Goal: Information Seeking & Learning: Learn about a topic

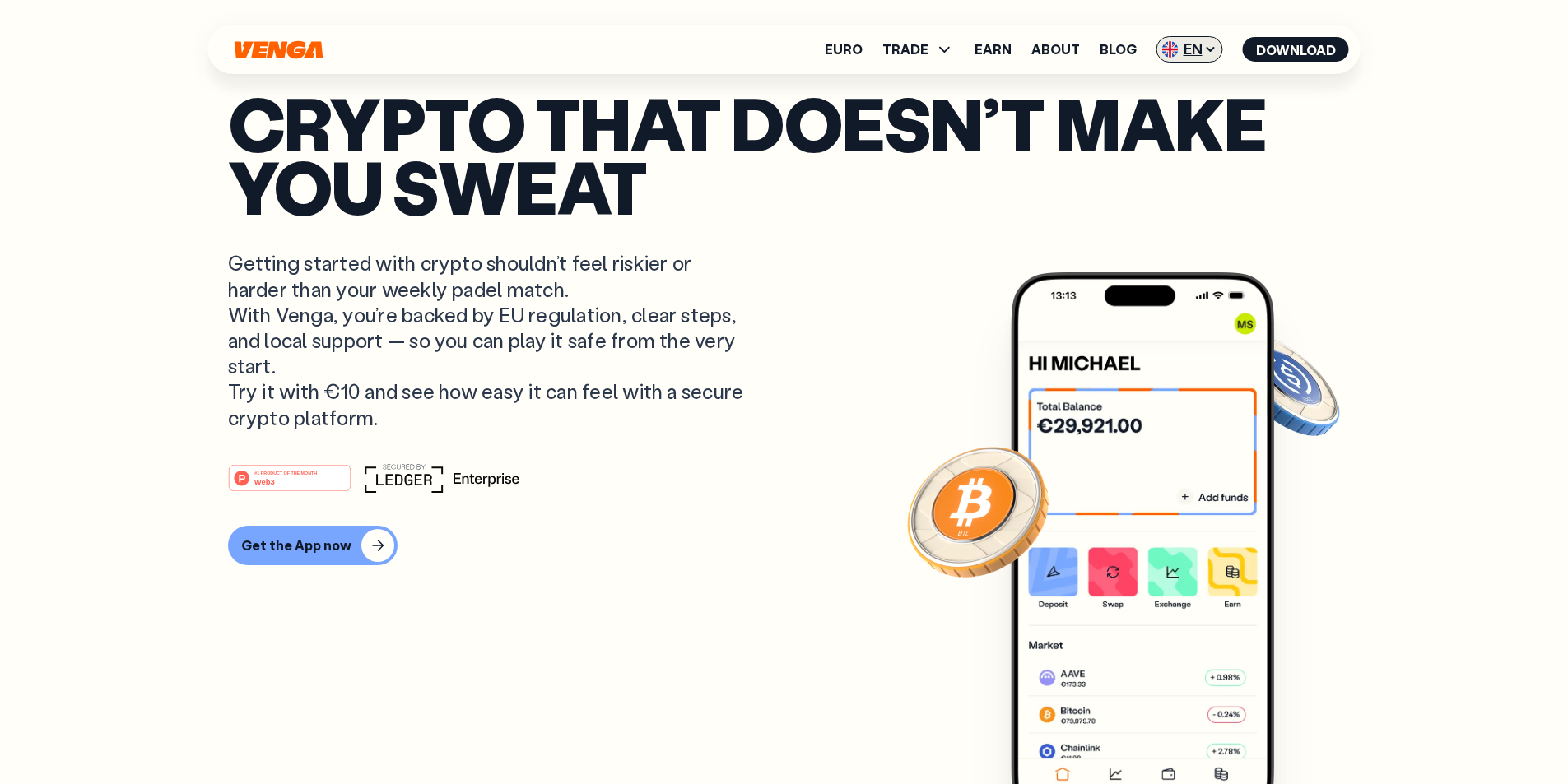
click at [1210, 44] on icon at bounding box center [1210, 48] width 13 height 13
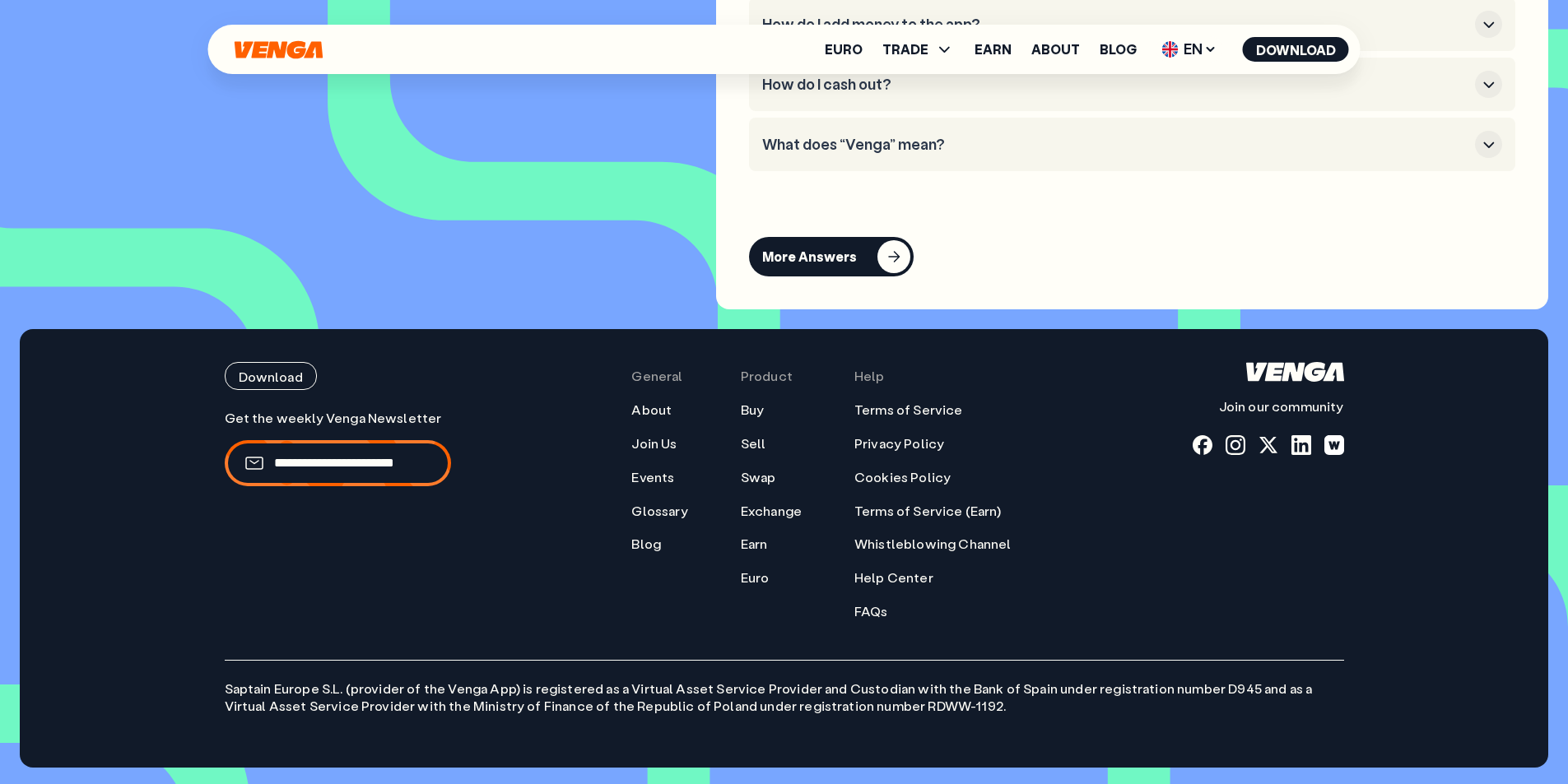
scroll to position [7740, 0]
click at [1016, 688] on p "Saptain Europe S.L. (provider of the Venga App) is registered as a Virtual Asse…" at bounding box center [784, 688] width 1120 height 55
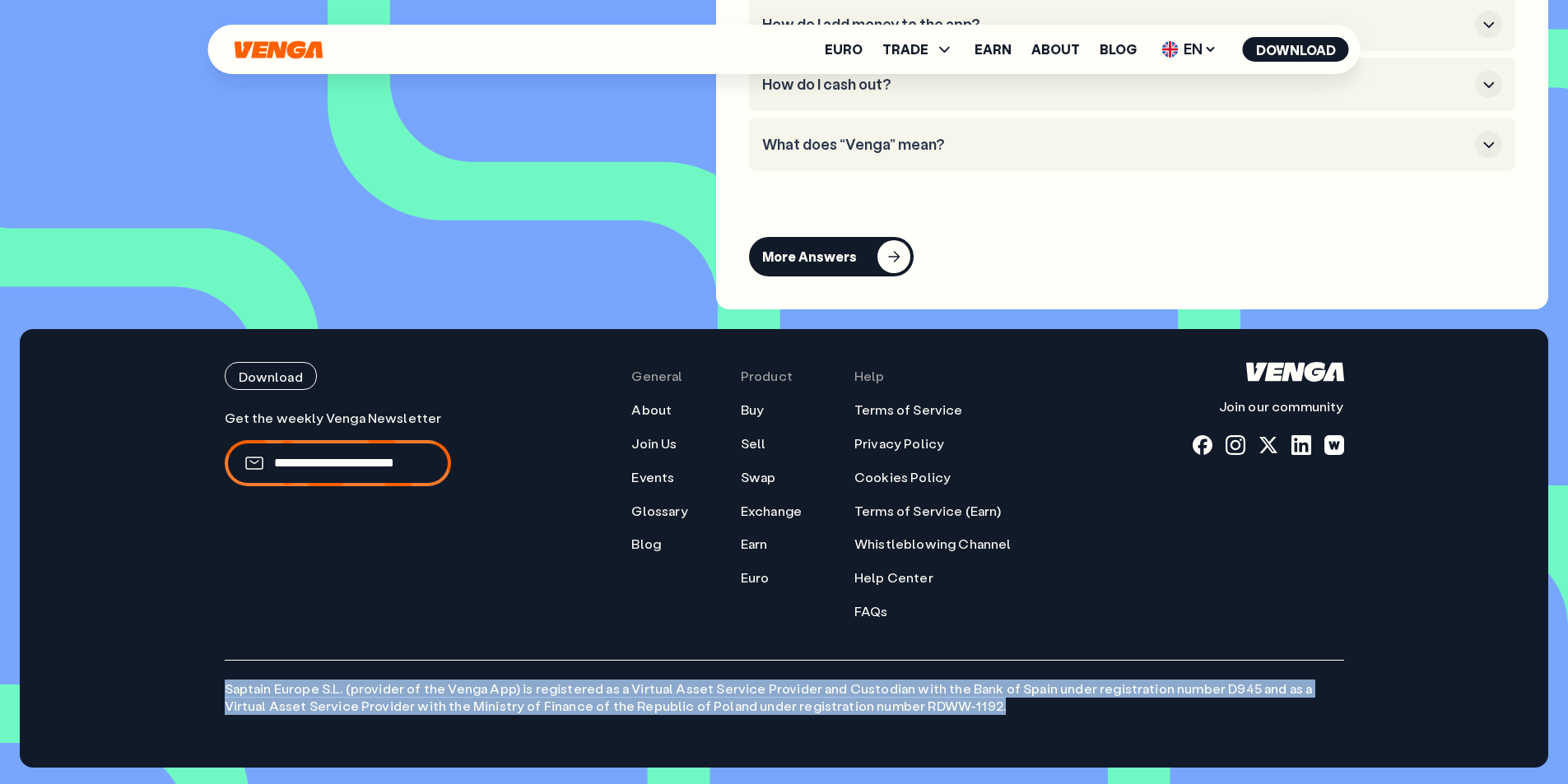
click at [902, 690] on p "Saptain Europe S.L. (provider of the Venga App) is registered as a Virtual Asse…" at bounding box center [784, 688] width 1120 height 55
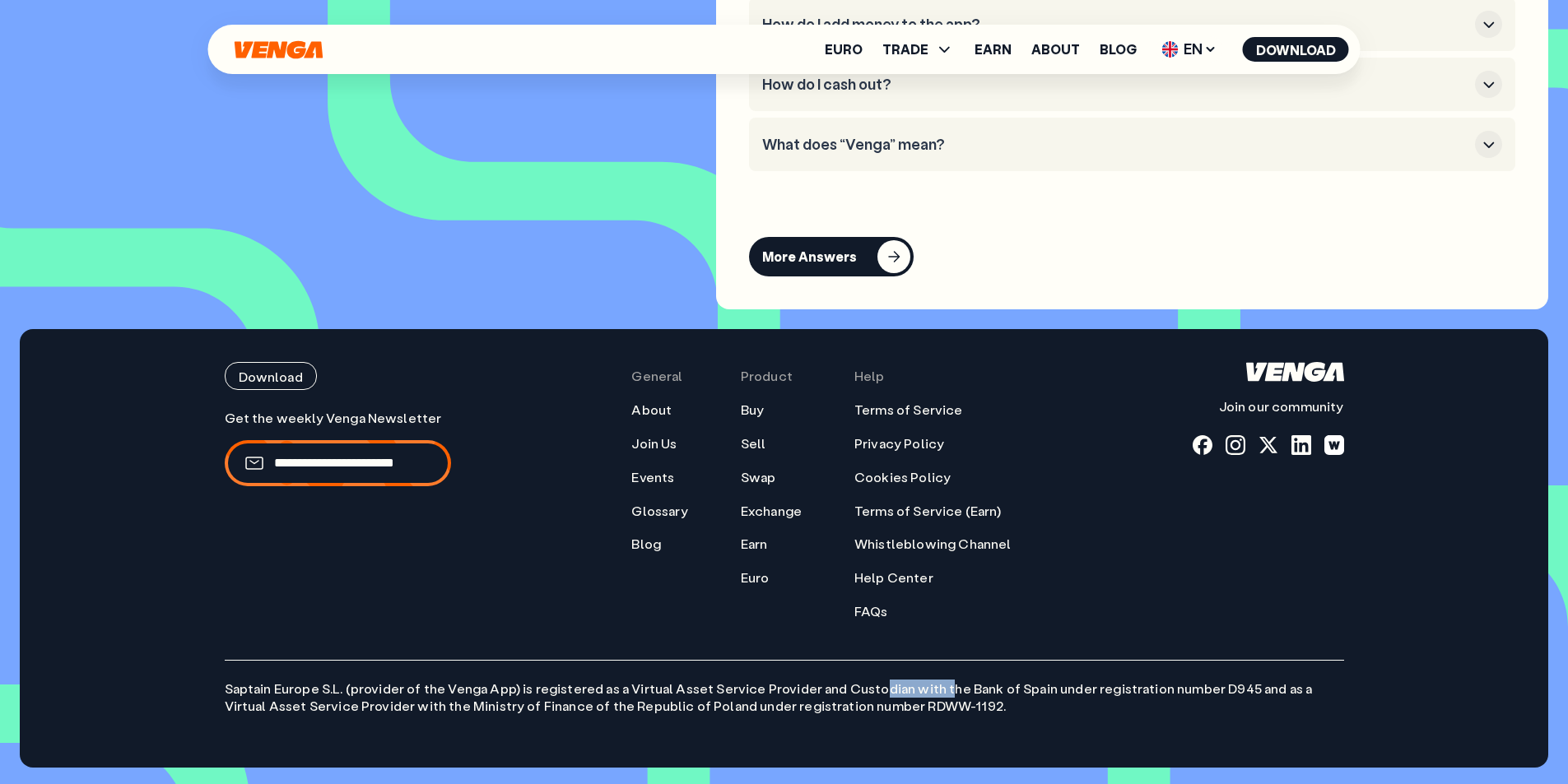
drag, startPoint x: 899, startPoint y: 687, endPoint x: 932, endPoint y: 695, distance: 34.0
click at [932, 695] on p "Saptain Europe S.L. (provider of the Venga App) is registered as a Virtual Asse…" at bounding box center [784, 688] width 1120 height 55
drag, startPoint x: 951, startPoint y: 705, endPoint x: 863, endPoint y: 700, distance: 88.1
click at [863, 700] on p "Saptain Europe S.L. (provider of the Venga App) is registered as a Virtual Asse…" at bounding box center [784, 688] width 1120 height 55
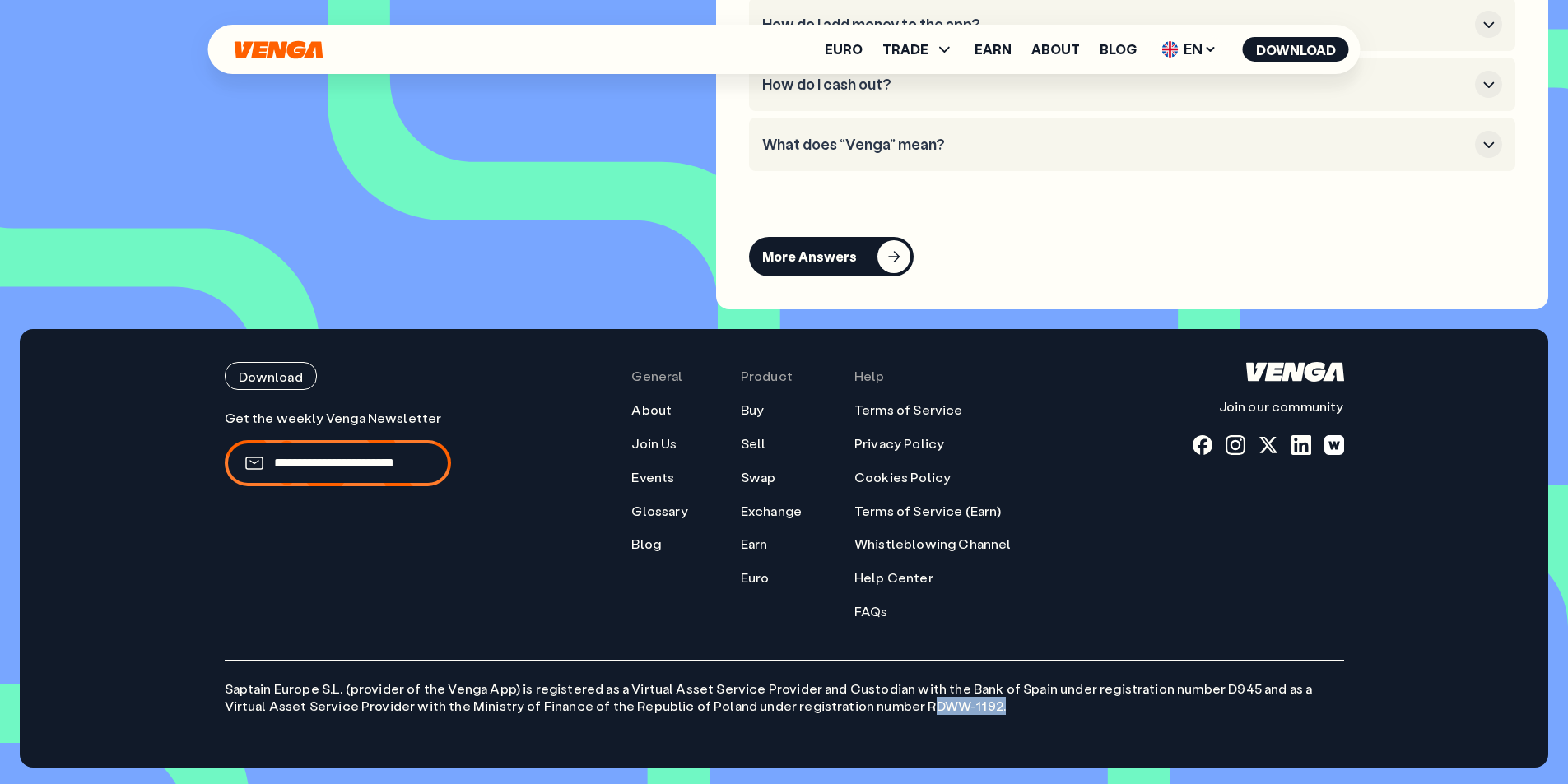
click at [863, 700] on p "Saptain Europe S.L. (provider of the Venga App) is registered as a Virtual Asse…" at bounding box center [784, 688] width 1120 height 55
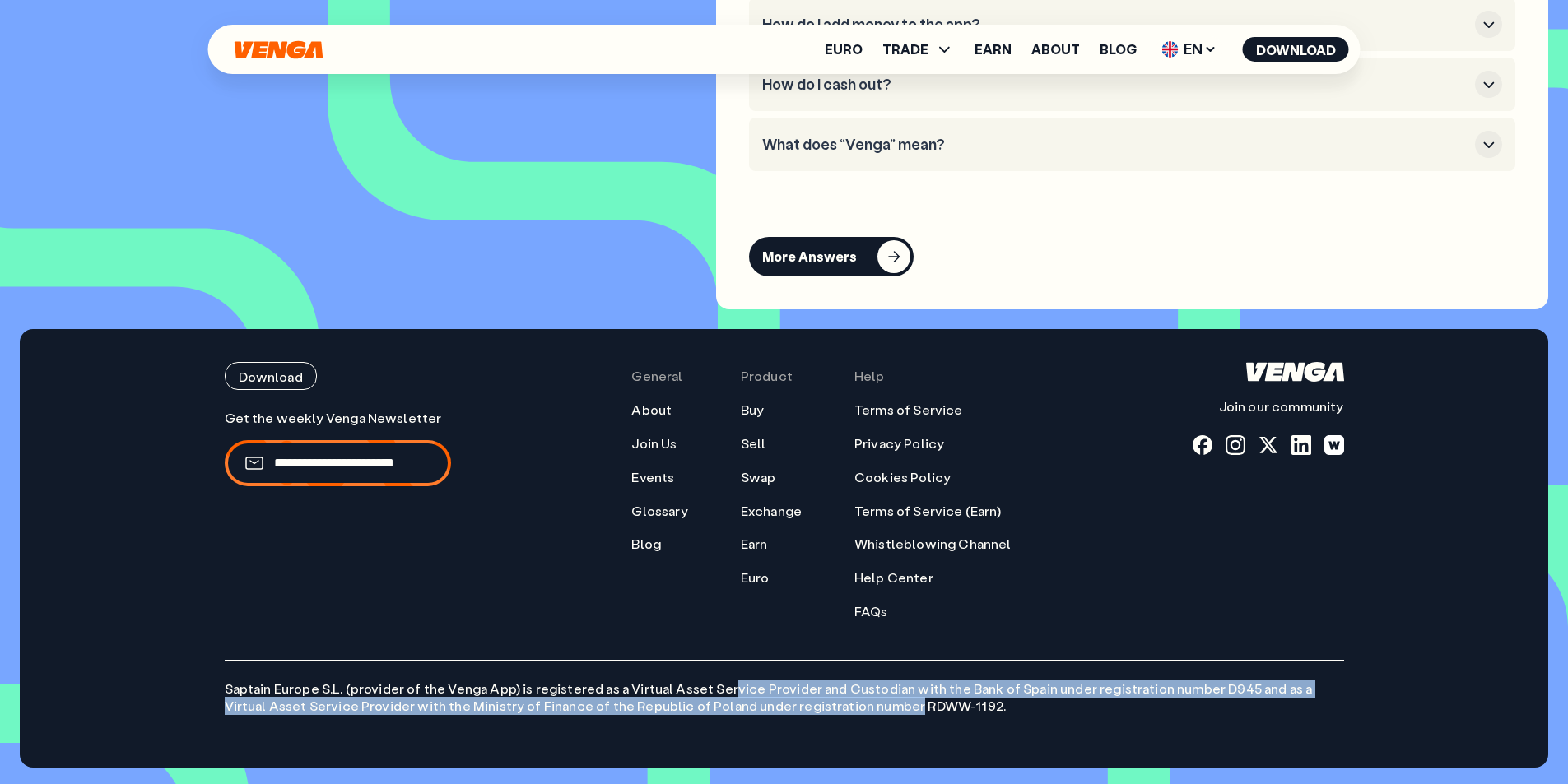
drag, startPoint x: 722, startPoint y: 691, endPoint x: 855, endPoint y: 715, distance: 135.1
click at [854, 715] on div "Download Join our community General About Join Us Events Glossary Blog Product …" at bounding box center [784, 548] width 1185 height 439
click at [855, 715] on div "Download Join our community General About Join Us Events Glossary Blog Product …" at bounding box center [784, 548] width 1185 height 439
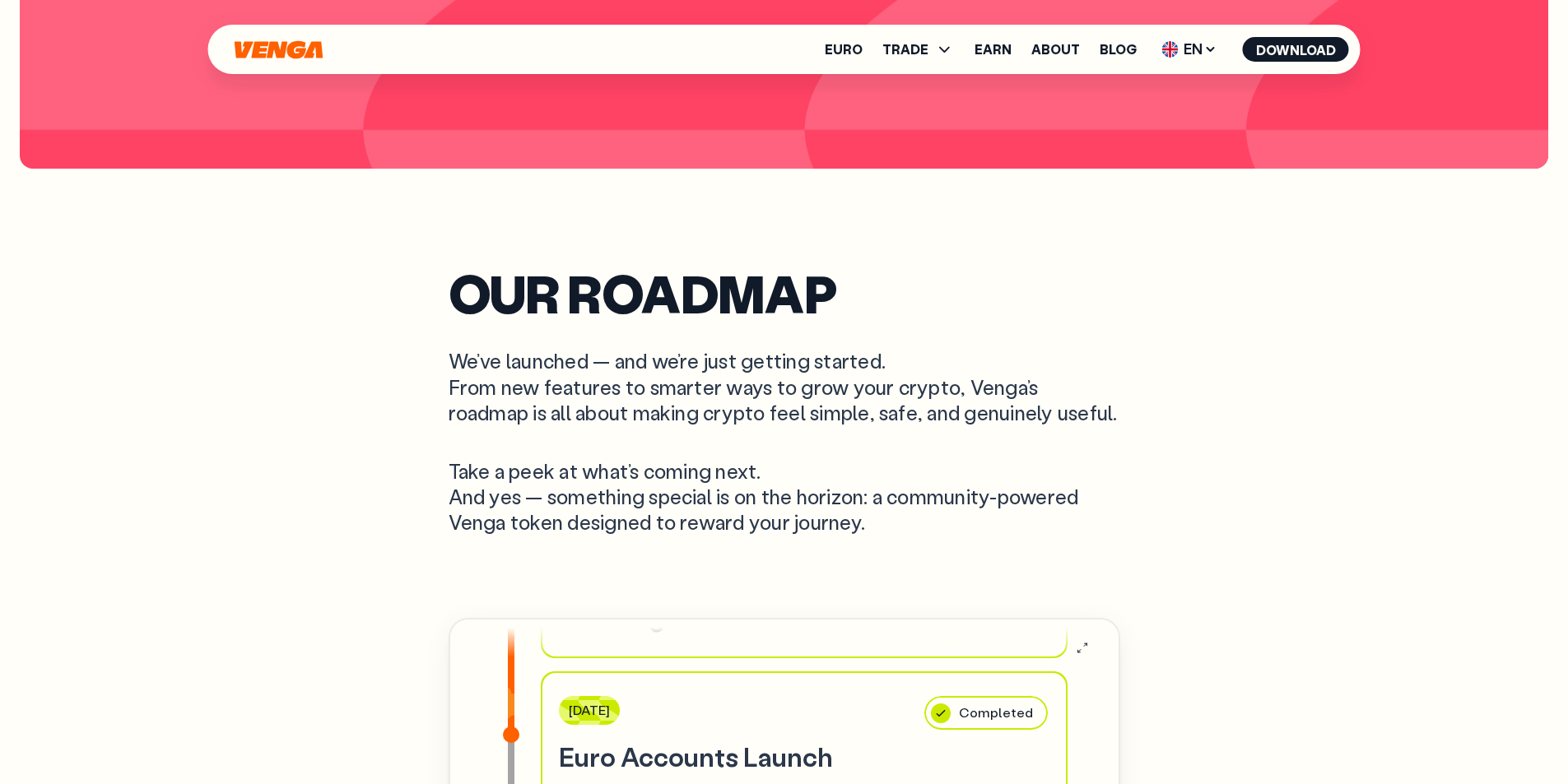
scroll to position [4942, 0]
